Goal: Information Seeking & Learning: Learn about a topic

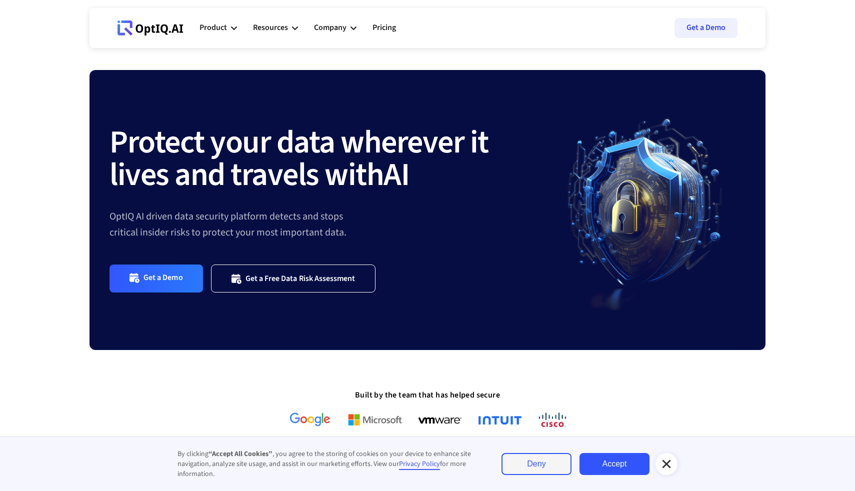
scroll to position [567, 0]
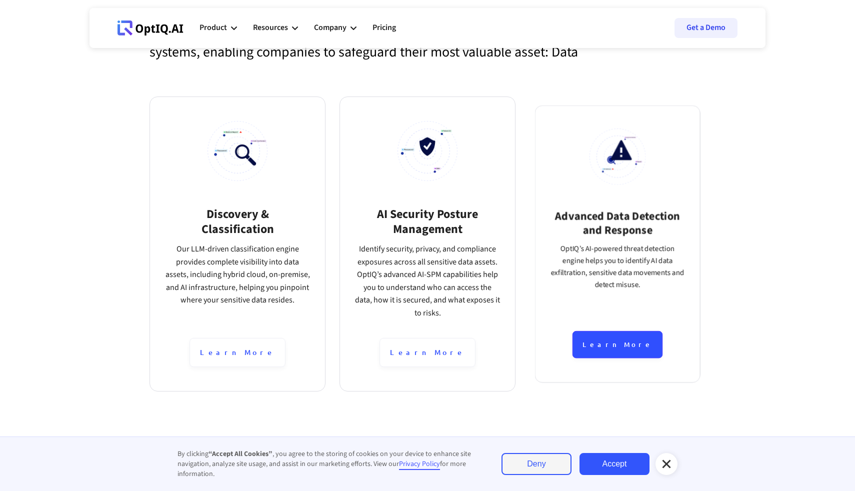
click at [627, 347] on div "Learn More" at bounding box center [618, 345] width 90 height 28
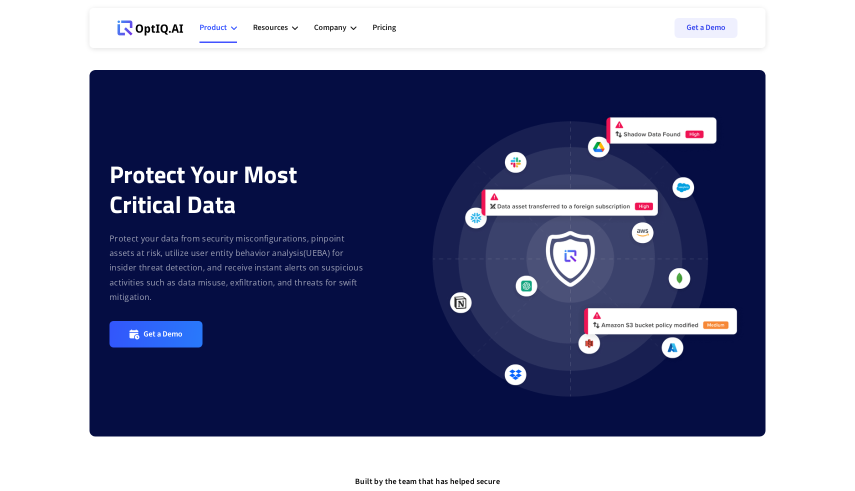
click at [231, 27] on icon at bounding box center [234, 29] width 6 height 4
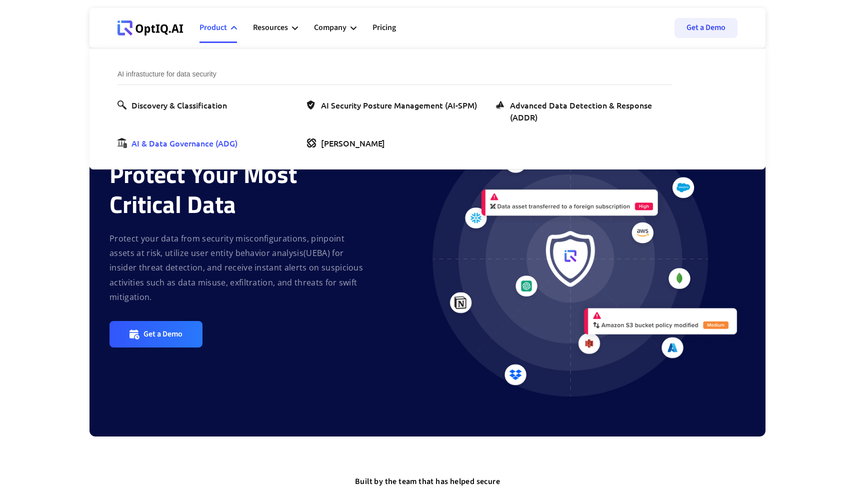
click at [178, 143] on div "AI & Data Governance (ADG)" at bounding box center [185, 143] width 106 height 12
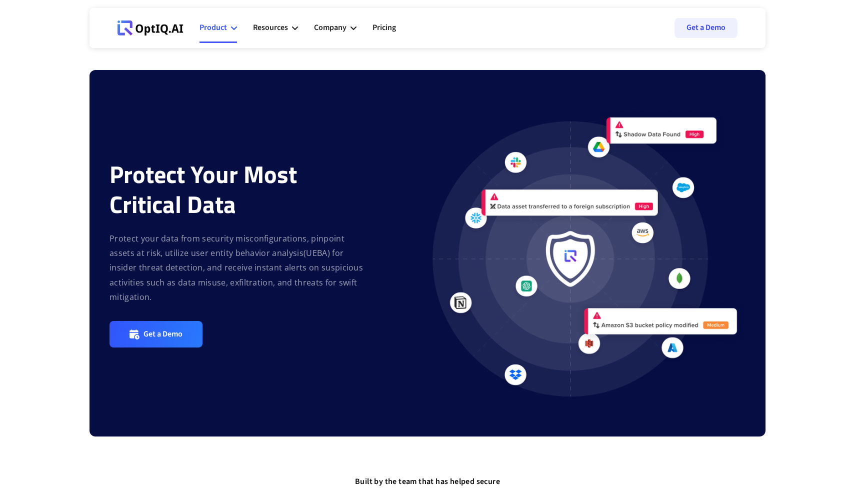
click at [228, 33] on div "Product" at bounding box center [219, 28] width 38 height 30
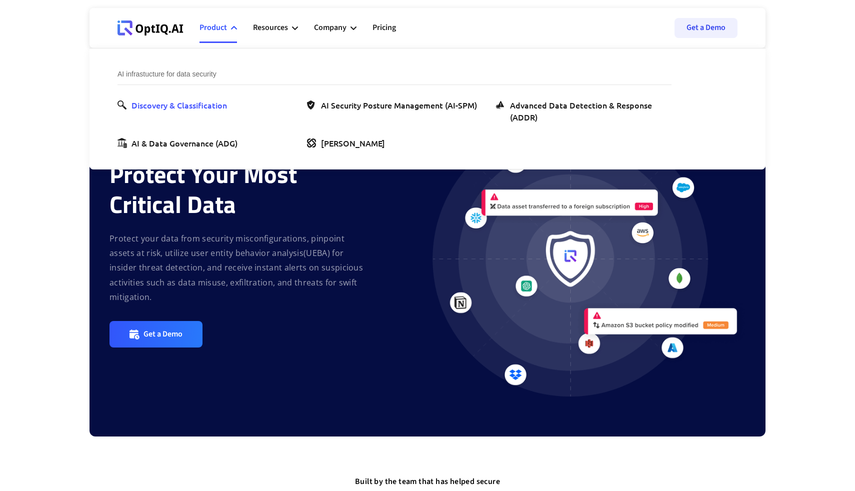
click at [190, 106] on div "Discovery & Classification" at bounding box center [180, 105] width 96 height 12
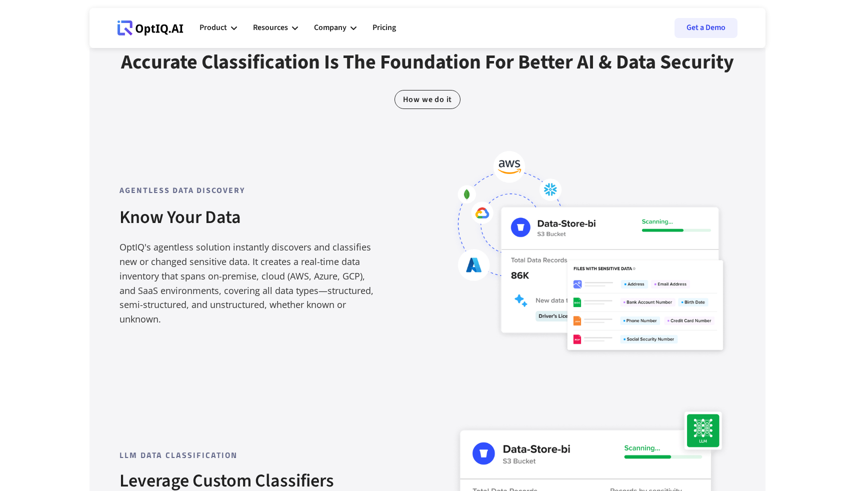
scroll to position [534, 0]
